Goal: Task Accomplishment & Management: Manage account settings

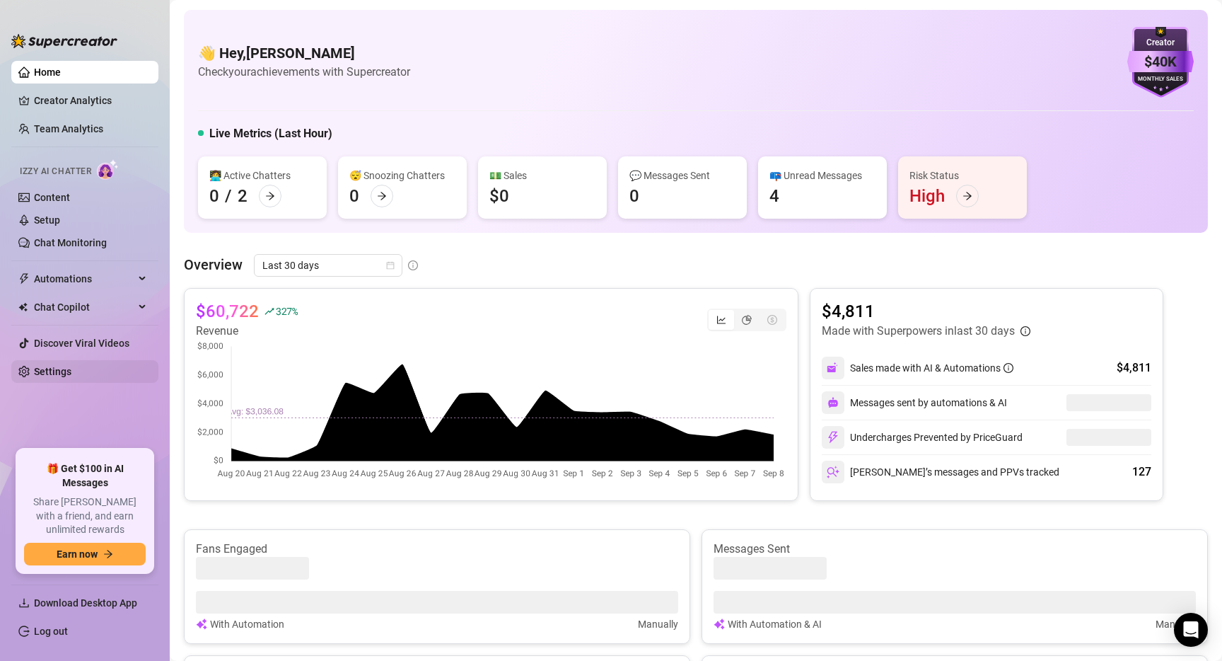
click at [63, 371] on link "Settings" at bounding box center [52, 371] width 37 height 11
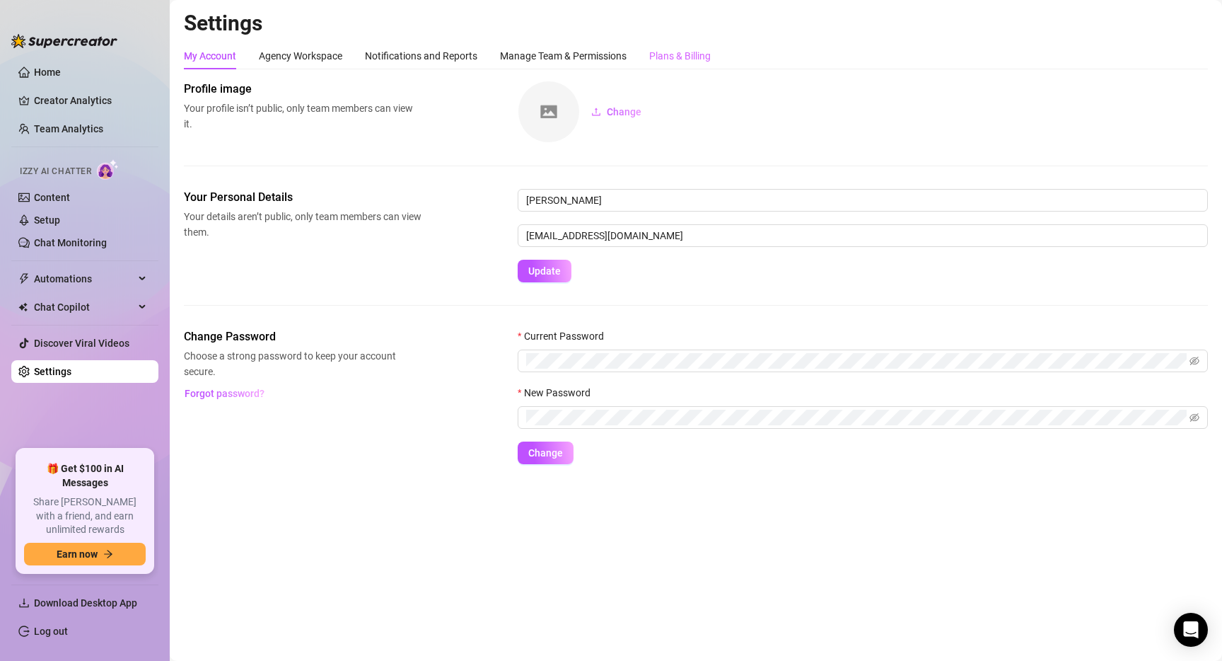
click at [671, 67] on div "Plans & Billing" at bounding box center [680, 55] width 62 height 27
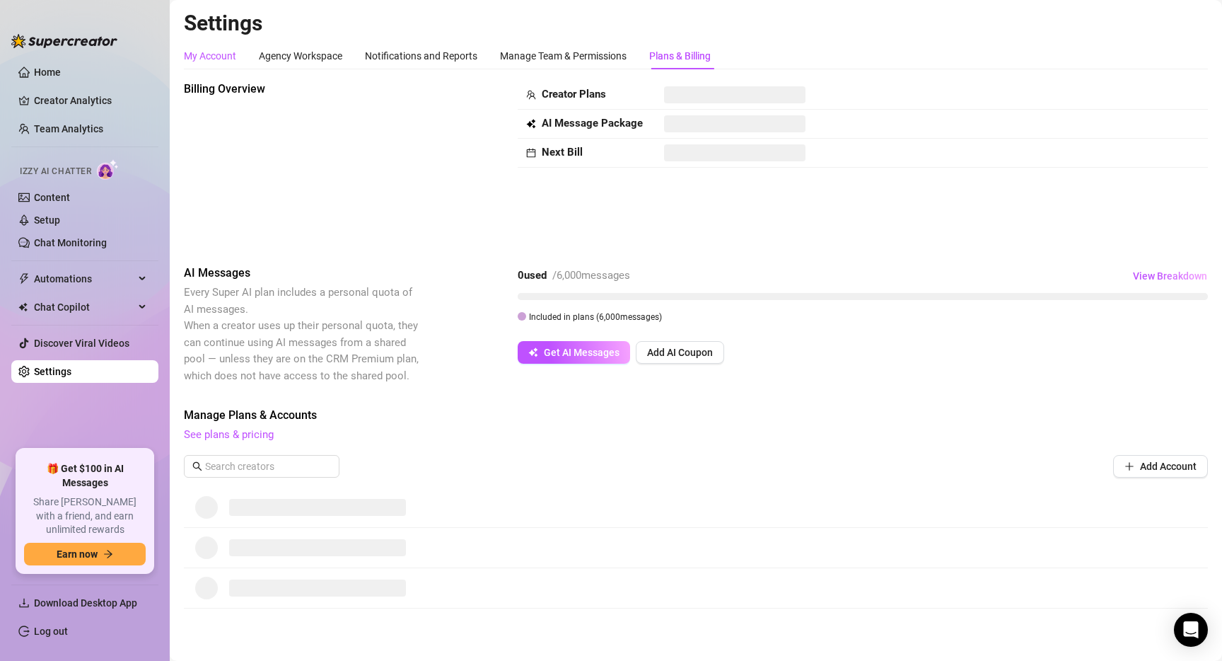
click at [196, 62] on div "My Account" at bounding box center [210, 56] width 52 height 16
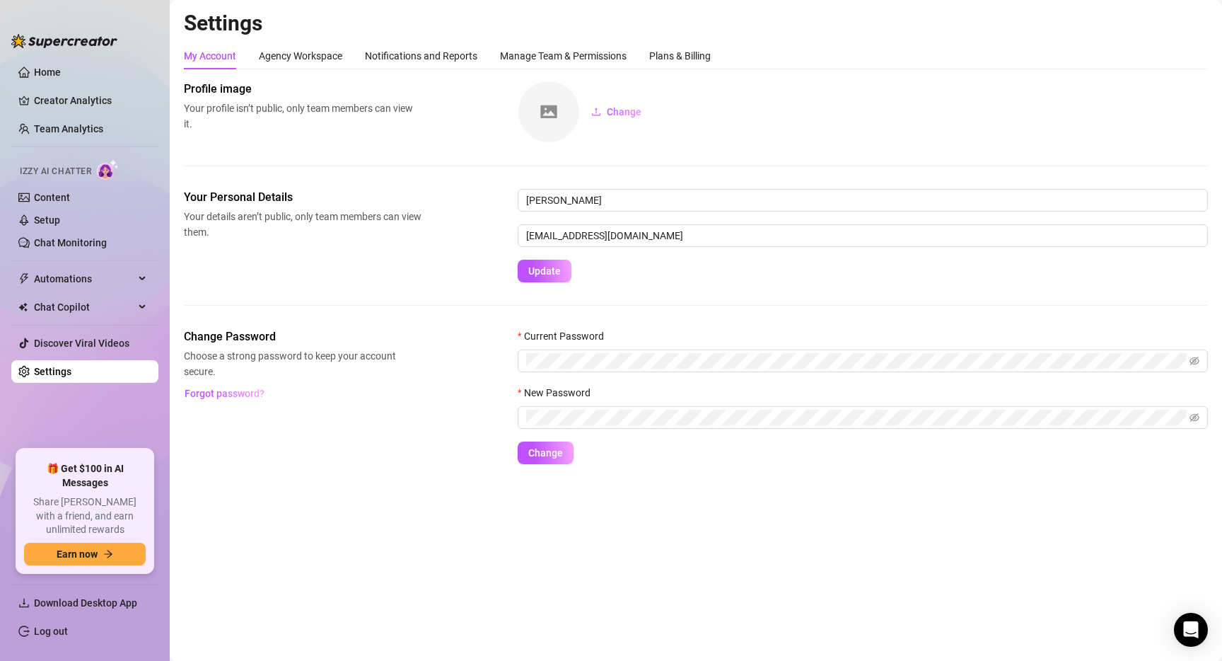
click at [389, 71] on div "My Account Agency Workspace Notifications and Reports Manage Team & Permissions…" at bounding box center [696, 253] width 1024 height 422
click at [525, 61] on div "Manage Team & Permissions" at bounding box center [563, 56] width 127 height 16
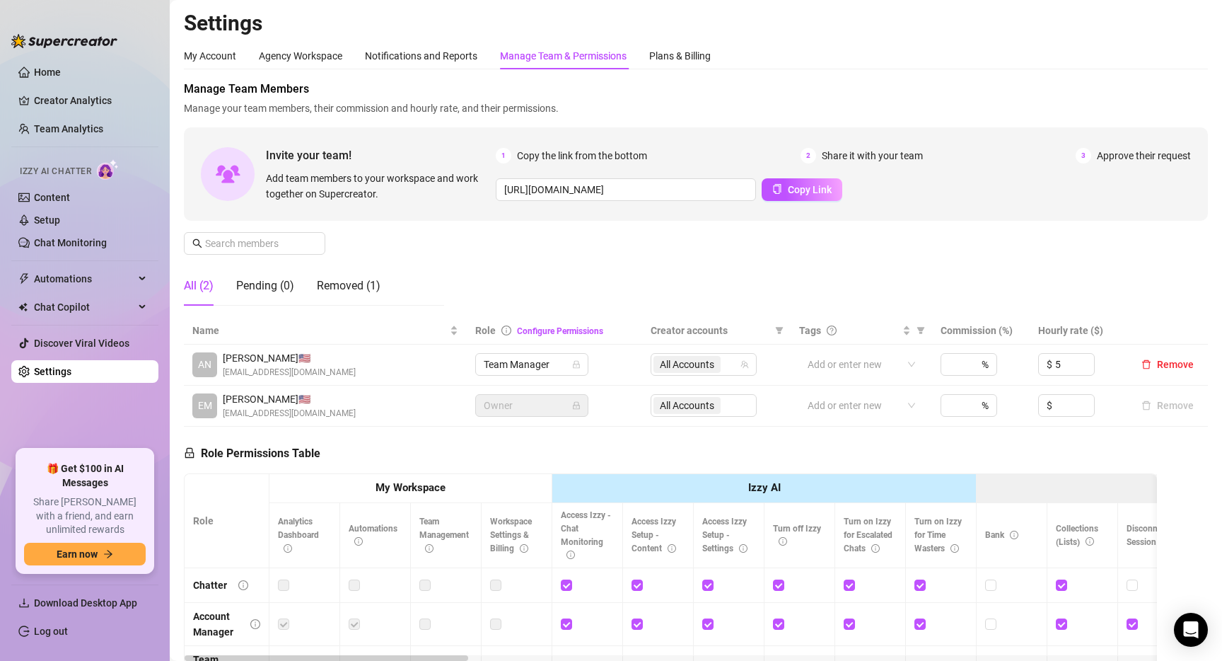
click at [717, 54] on div "My Account Agency Workspace Notifications and Reports Manage Team & Permissions…" at bounding box center [696, 55] width 1024 height 27
click at [707, 51] on div "Plans & Billing" at bounding box center [680, 56] width 62 height 16
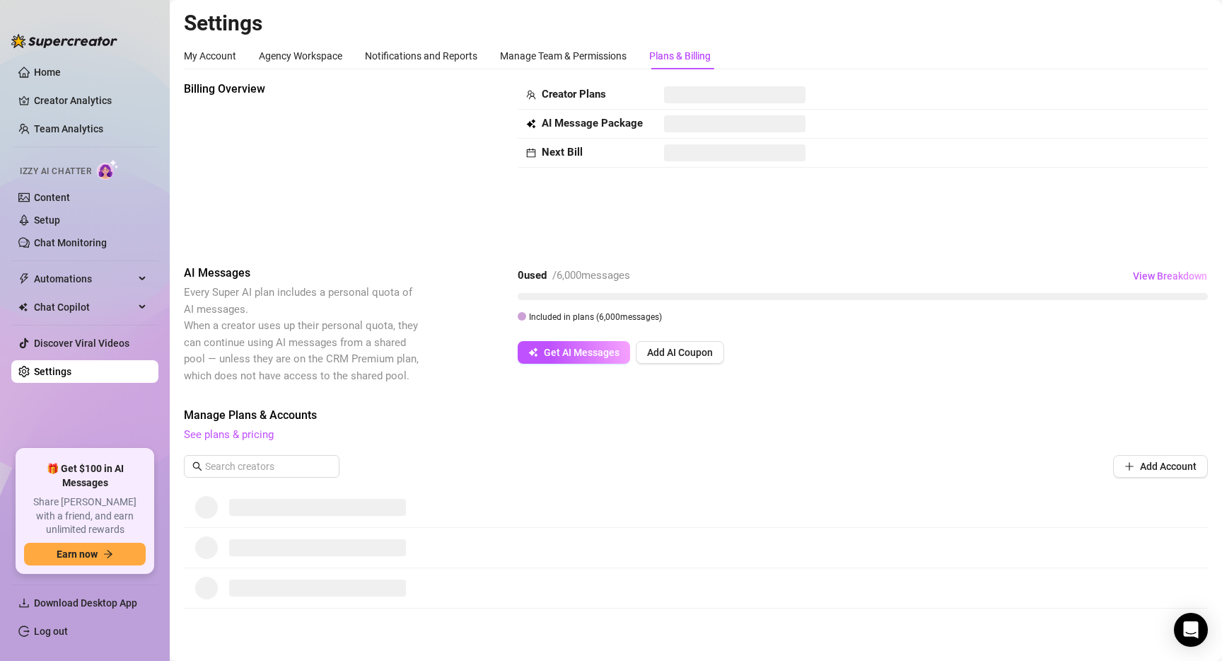
scroll to position [124, 0]
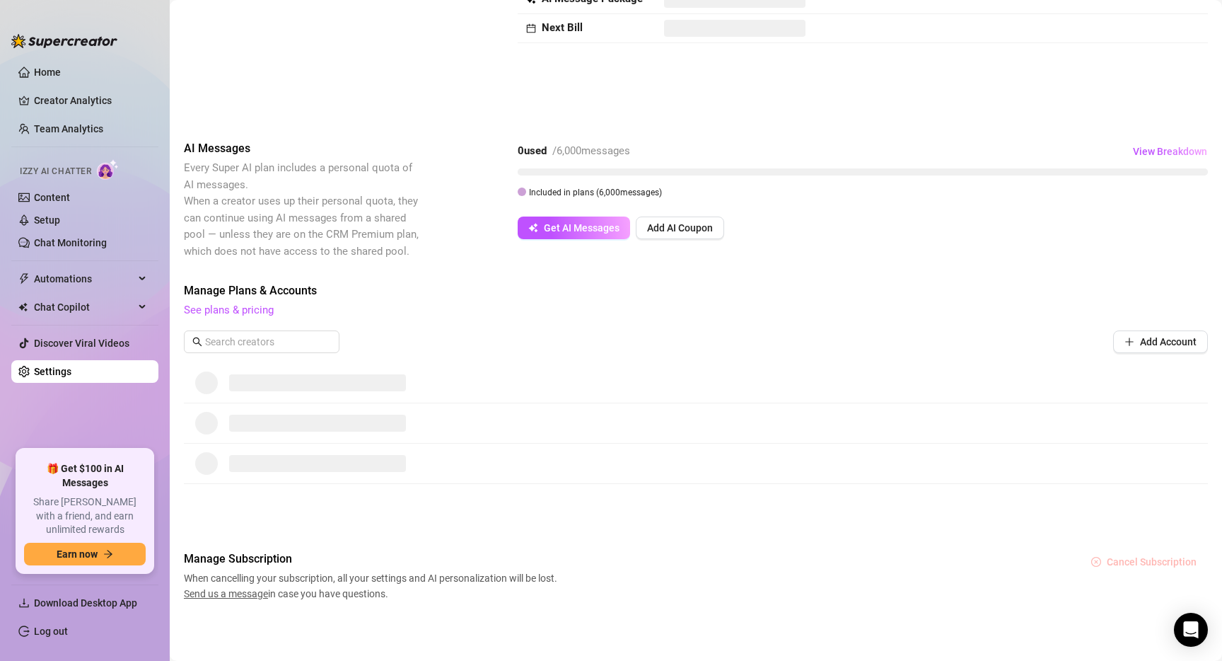
click at [1127, 561] on span "Cancel Subscription" at bounding box center [1152, 561] width 90 height 11
click at [1200, 522] on span "OK" at bounding box center [1201, 524] width 13 height 11
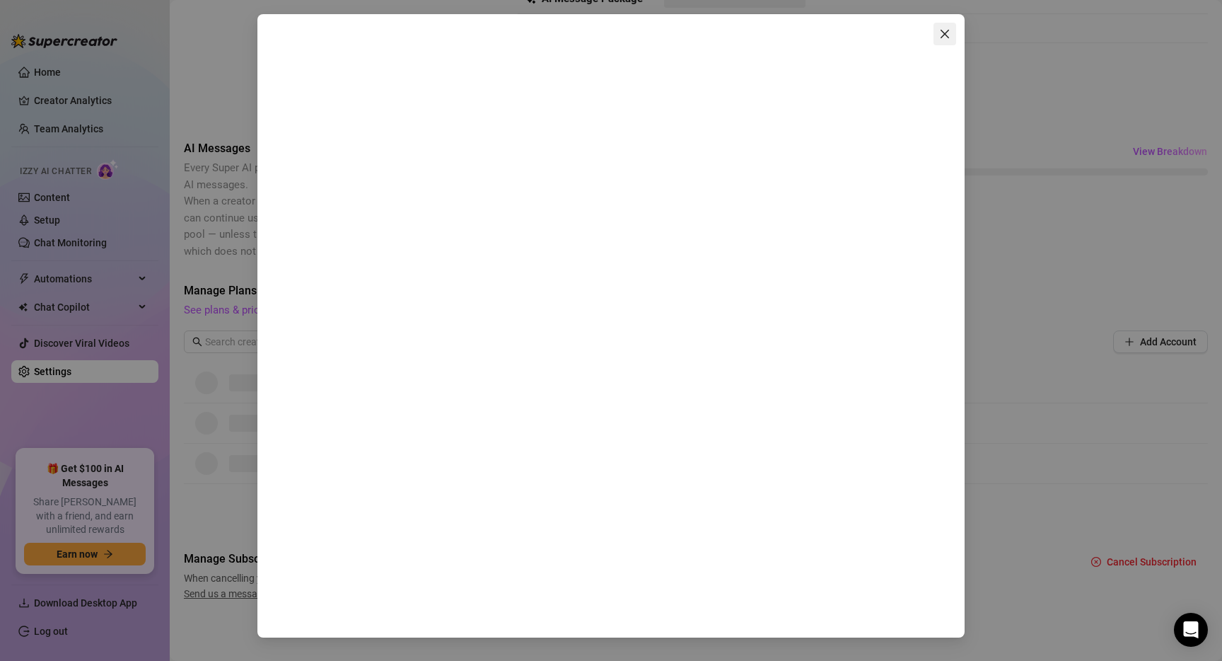
click at [944, 33] on icon "close" at bounding box center [945, 34] width 8 height 8
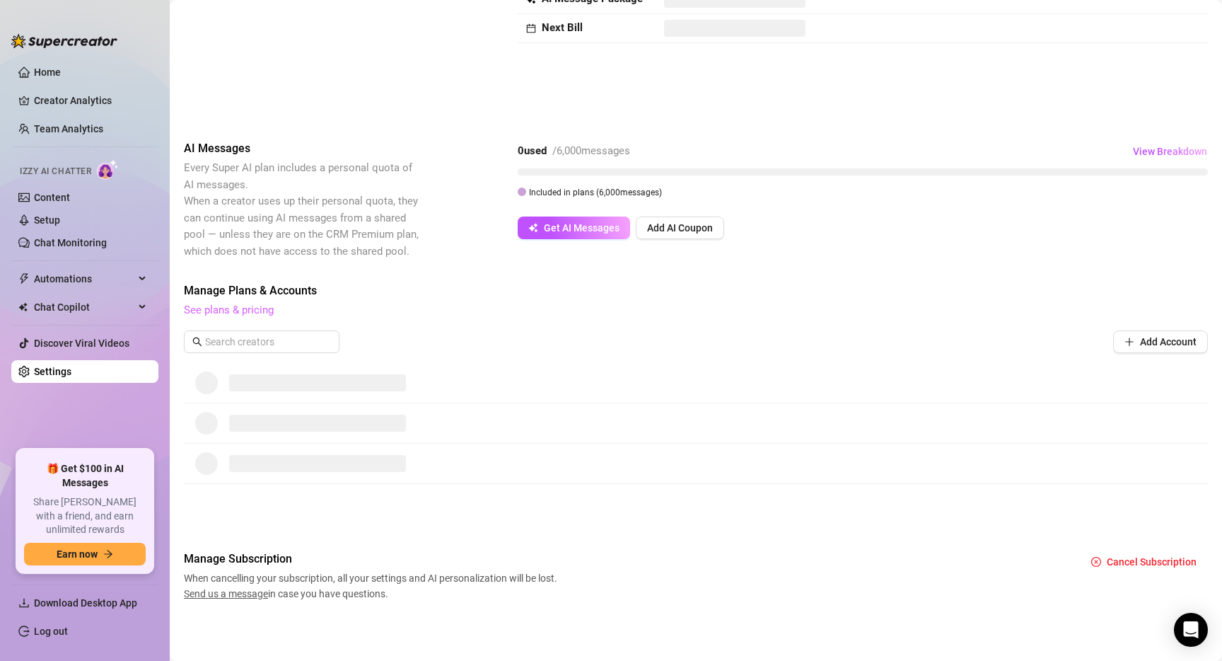
click at [267, 311] on link "See plans & pricing" at bounding box center [229, 309] width 90 height 13
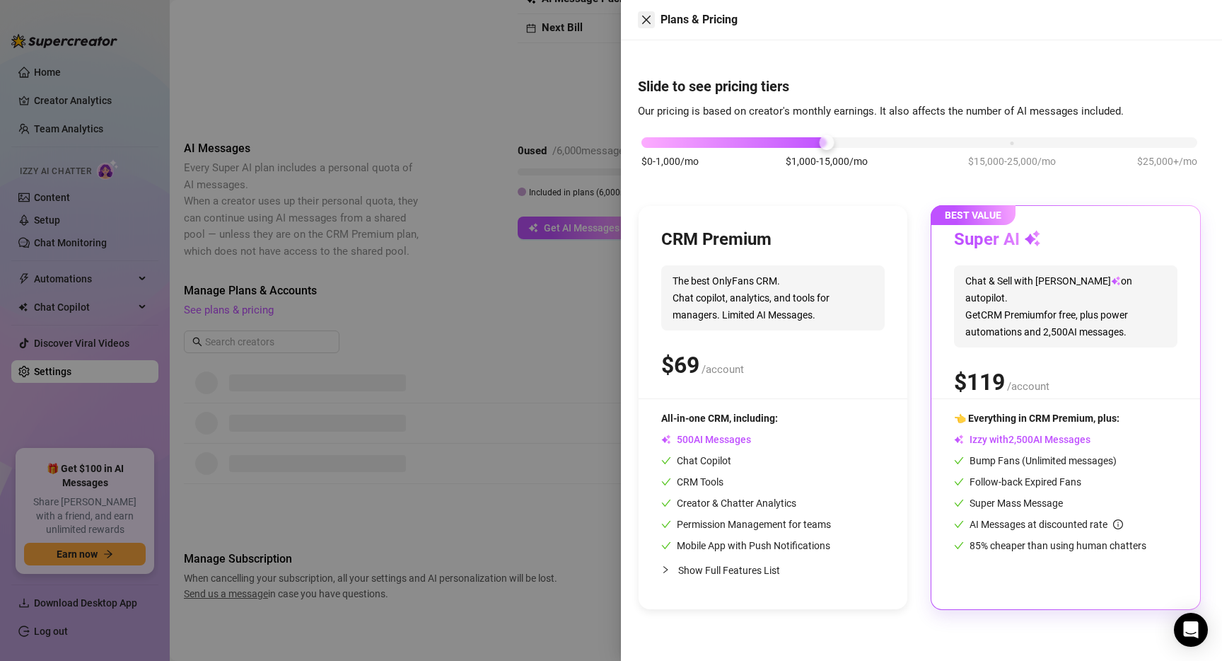
click at [646, 16] on icon "close" at bounding box center [646, 19] width 11 height 11
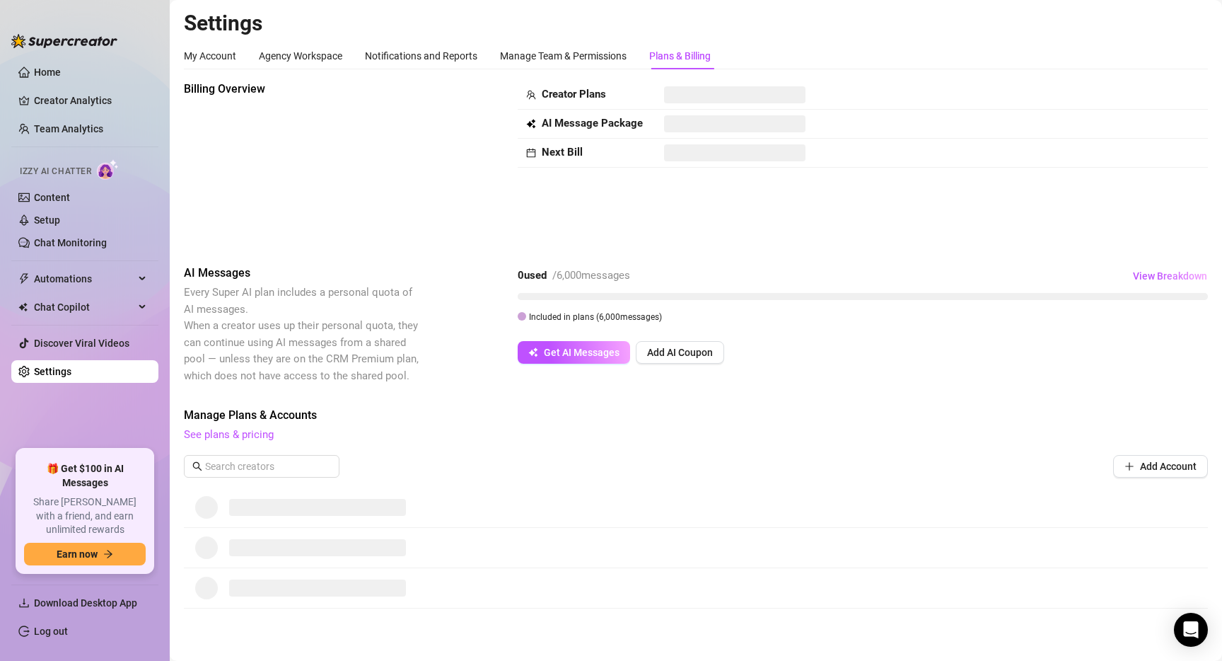
scroll to position [3, 0]
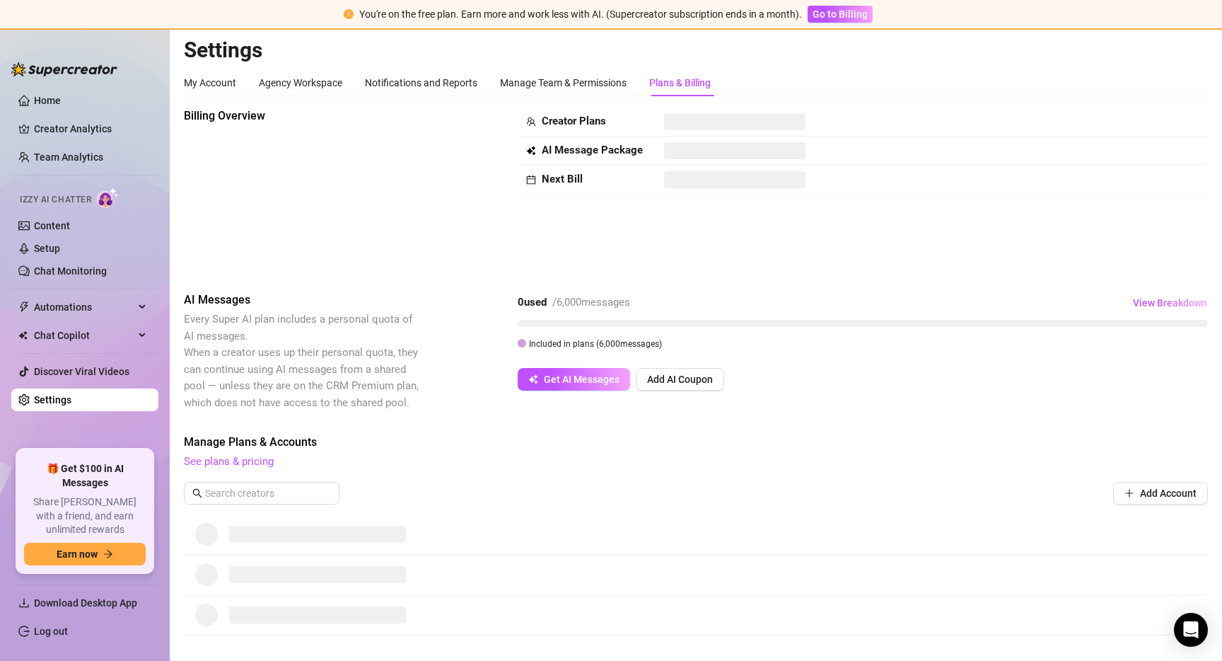
click at [714, 126] on span at bounding box center [734, 121] width 141 height 17
